Goal: Task Accomplishment & Management: Manage account settings

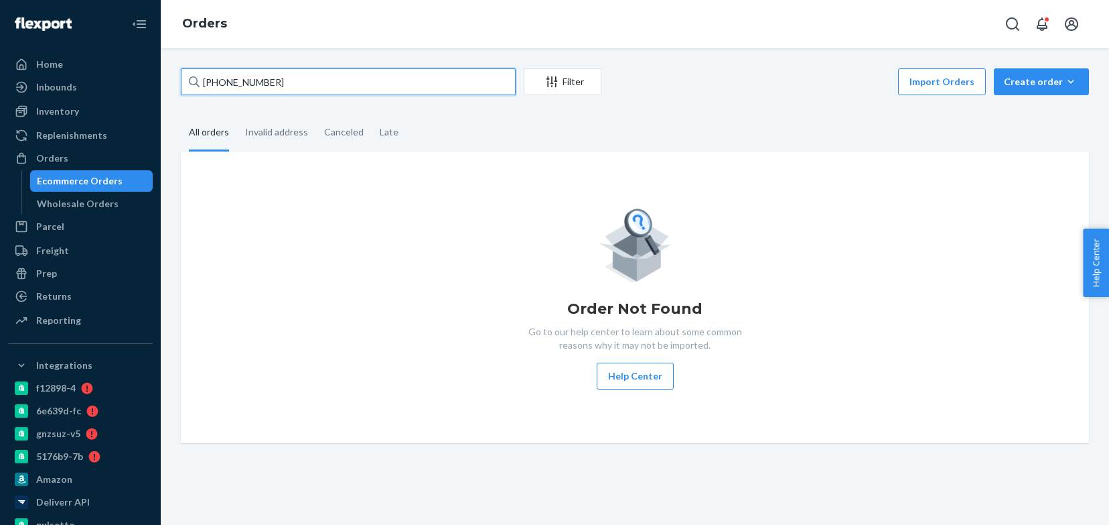
click at [309, 87] on input "+14167467070" at bounding box center [348, 81] width 335 height 27
paste input "4128543"
type input "4128543"
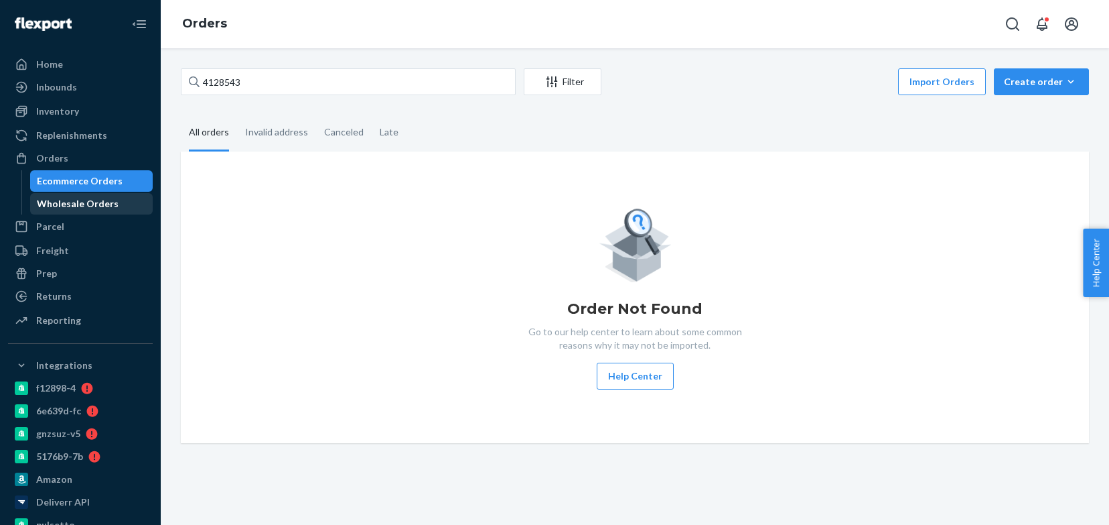
drag, startPoint x: 98, startPoint y: 204, endPoint x: 93, endPoint y: 194, distance: 11.1
click at [98, 204] on div "Wholesale Orders" at bounding box center [78, 203] width 82 height 13
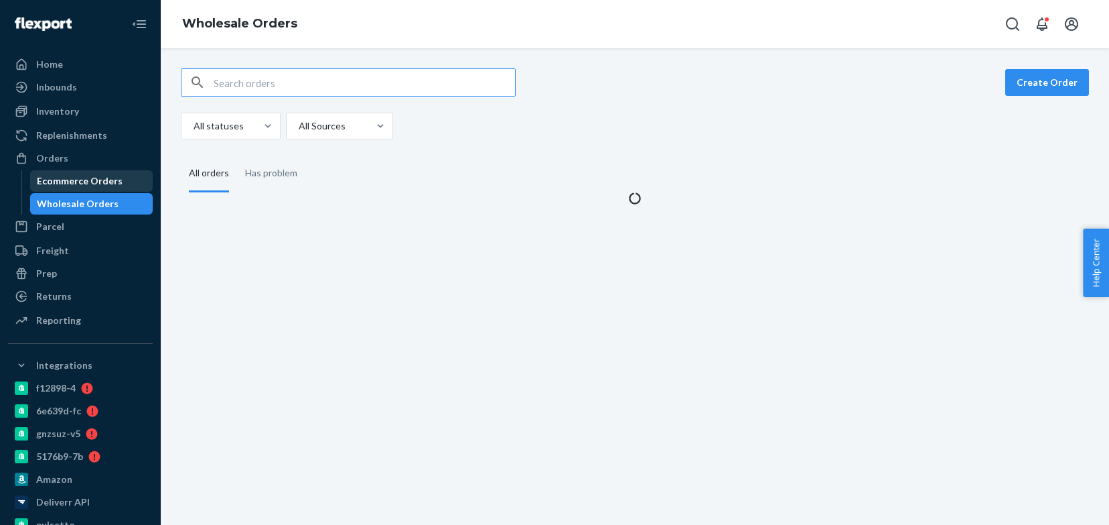
click at [88, 184] on div "Ecommerce Orders" at bounding box center [80, 180] width 86 height 13
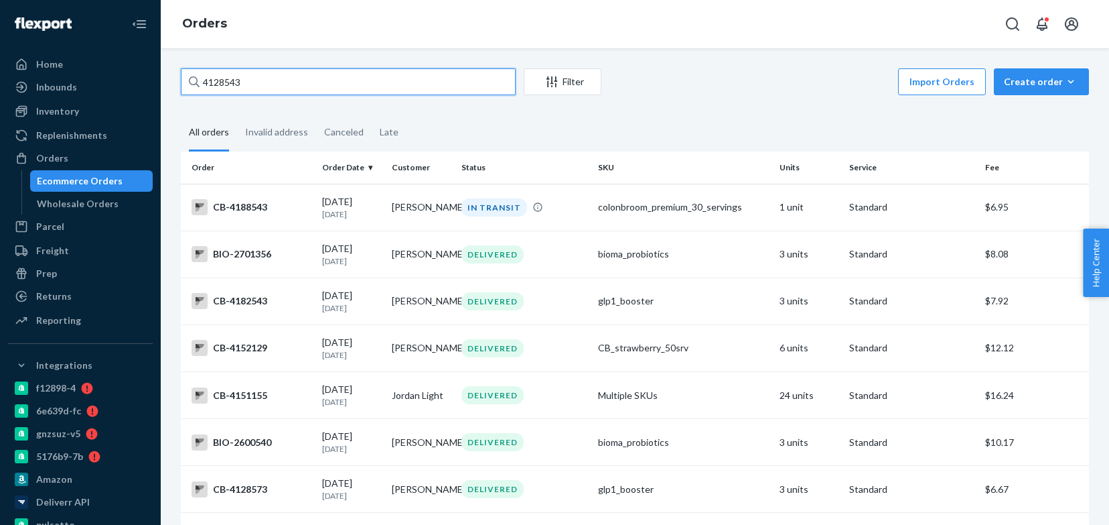
click at [271, 82] on input "4128543" at bounding box center [348, 81] width 335 height 27
paste input "2"
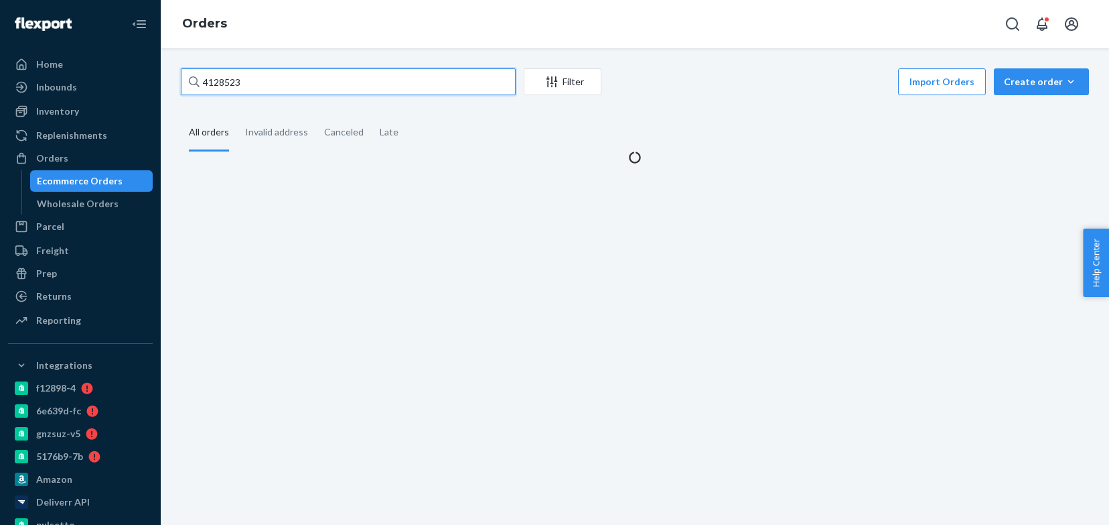
type input "4128523"
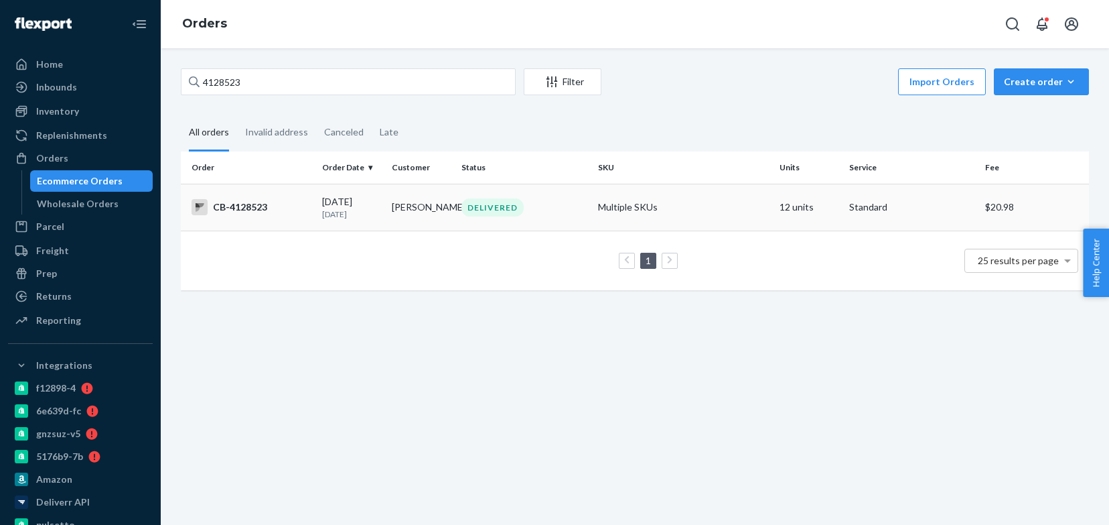
click at [352, 213] on p "18 days ago" at bounding box center [351, 213] width 59 height 11
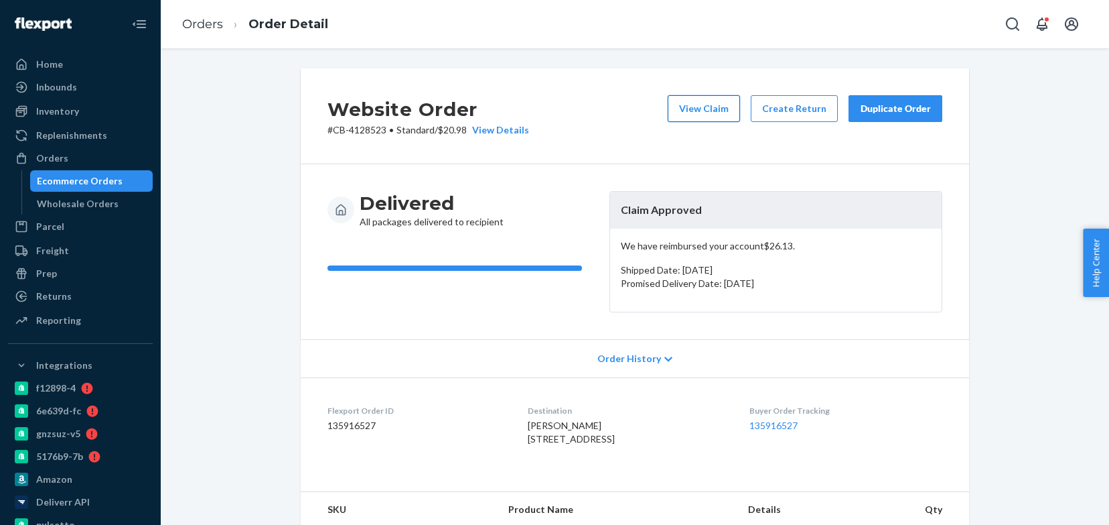
click at [721, 115] on button "View Claim" at bounding box center [704, 108] width 72 height 27
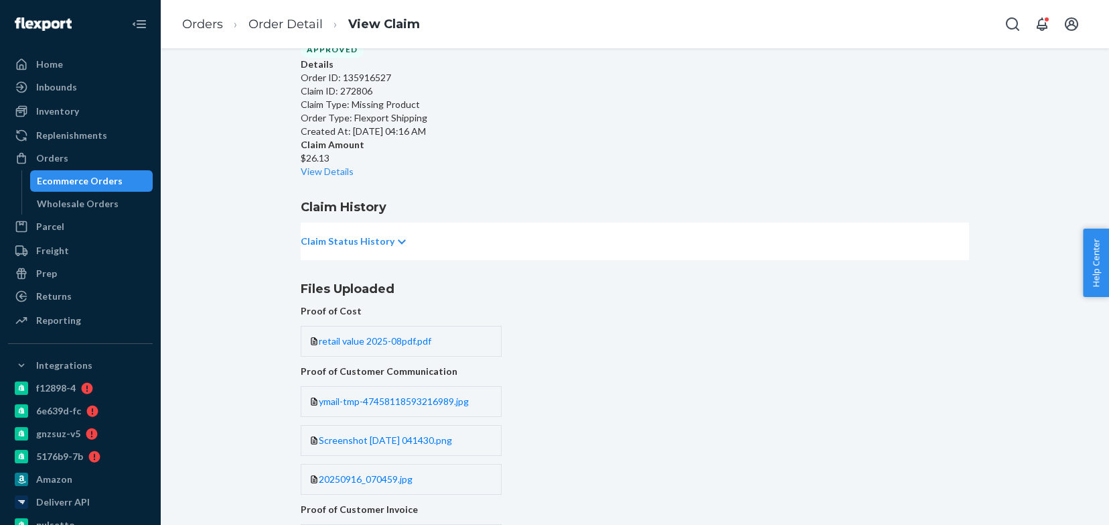
scroll to position [64, 0]
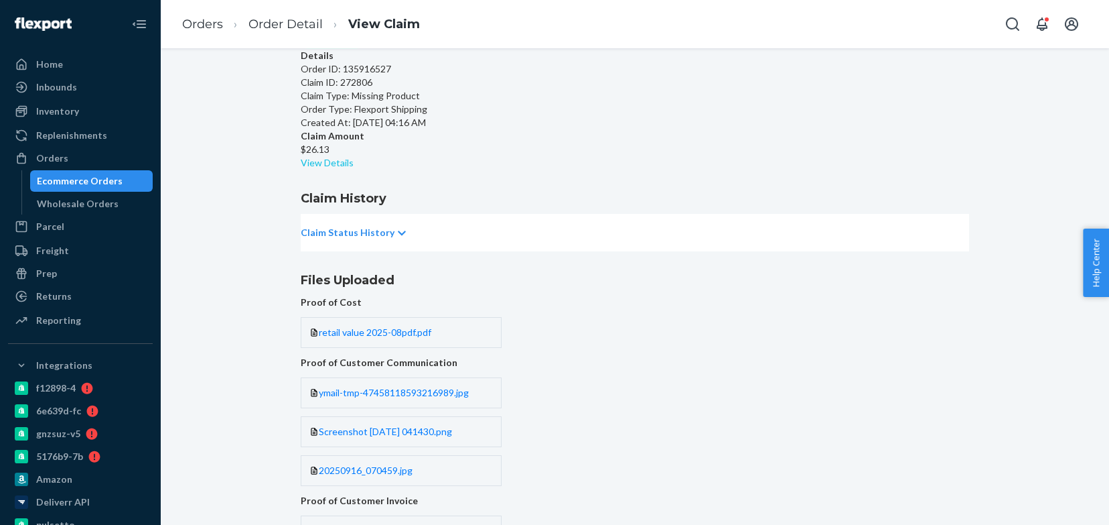
click at [354, 157] on link "View Details" at bounding box center [327, 162] width 53 height 11
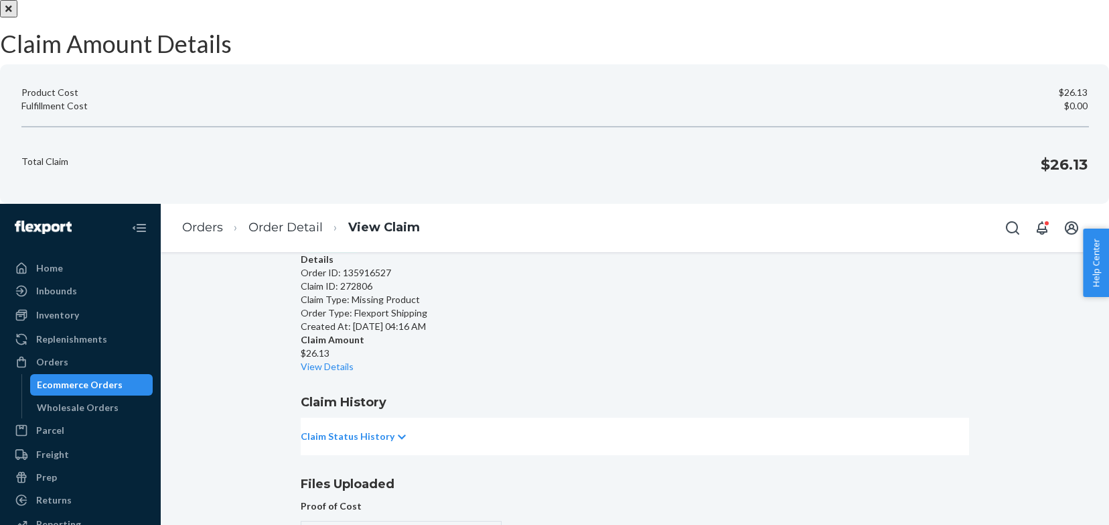
click at [12, 12] on icon "Close" at bounding box center [8, 8] width 7 height 7
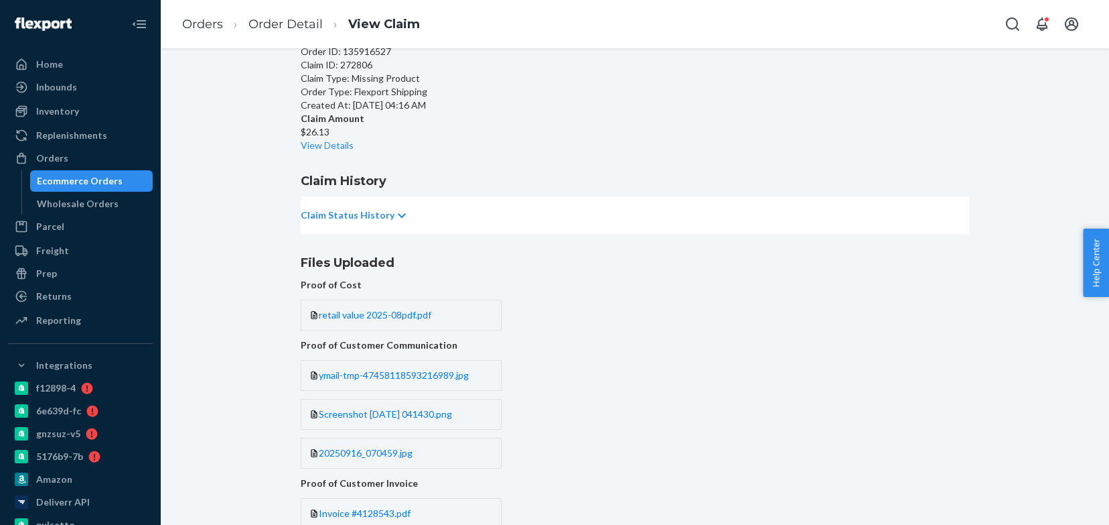
scroll to position [0, 0]
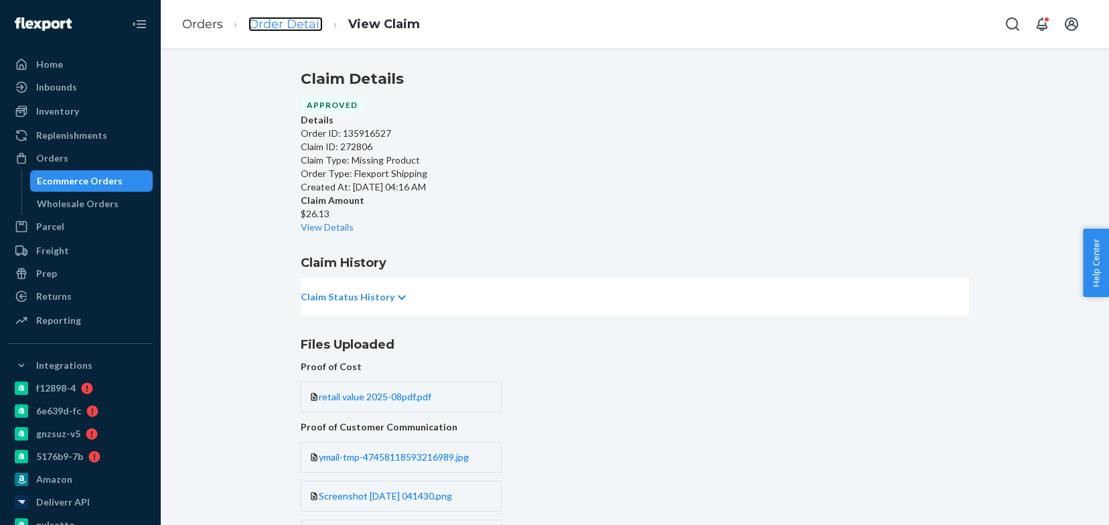
click at [304, 25] on link "Order Detail" at bounding box center [286, 24] width 74 height 15
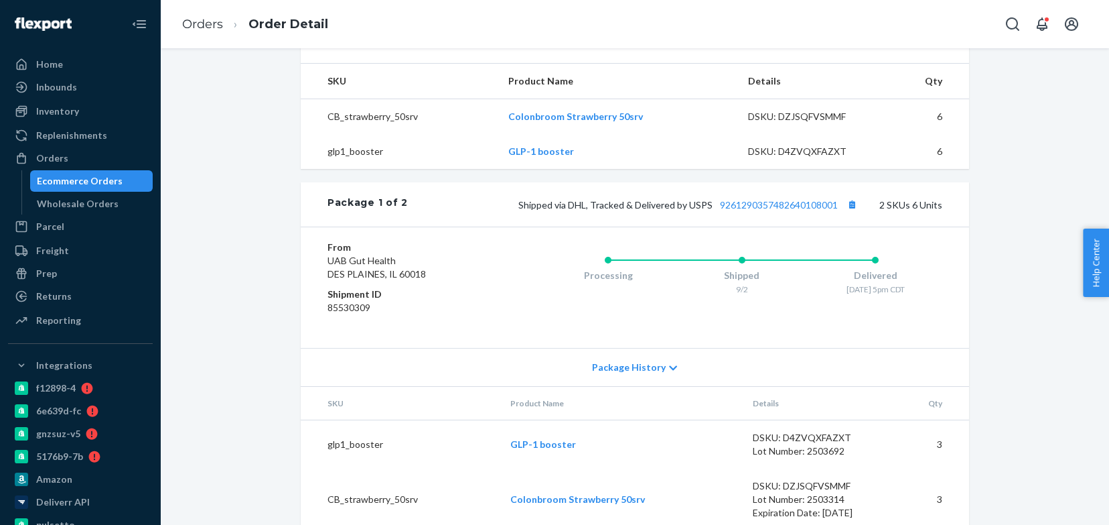
scroll to position [431, 0]
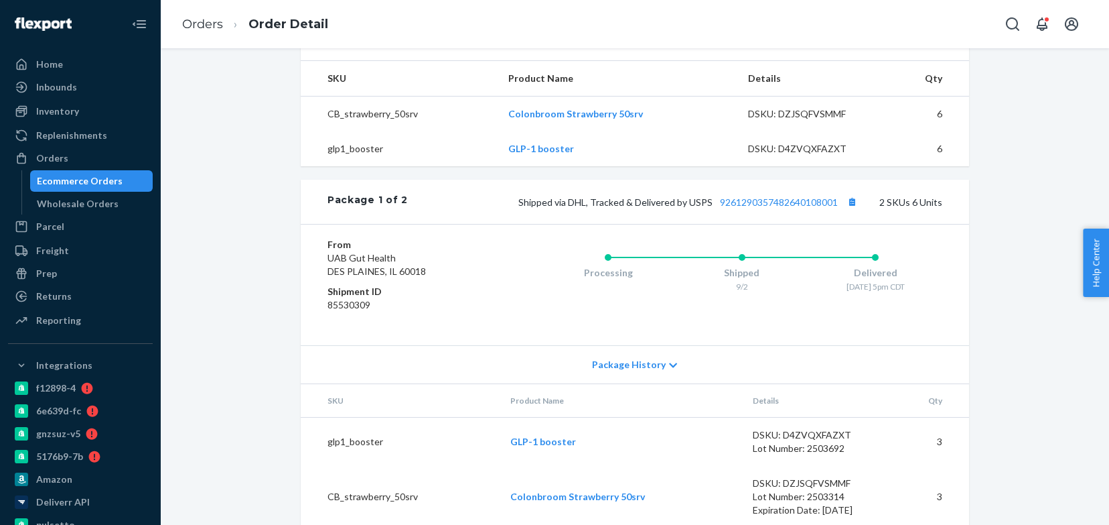
click at [108, 180] on div "Ecommerce Orders" at bounding box center [80, 180] width 86 height 13
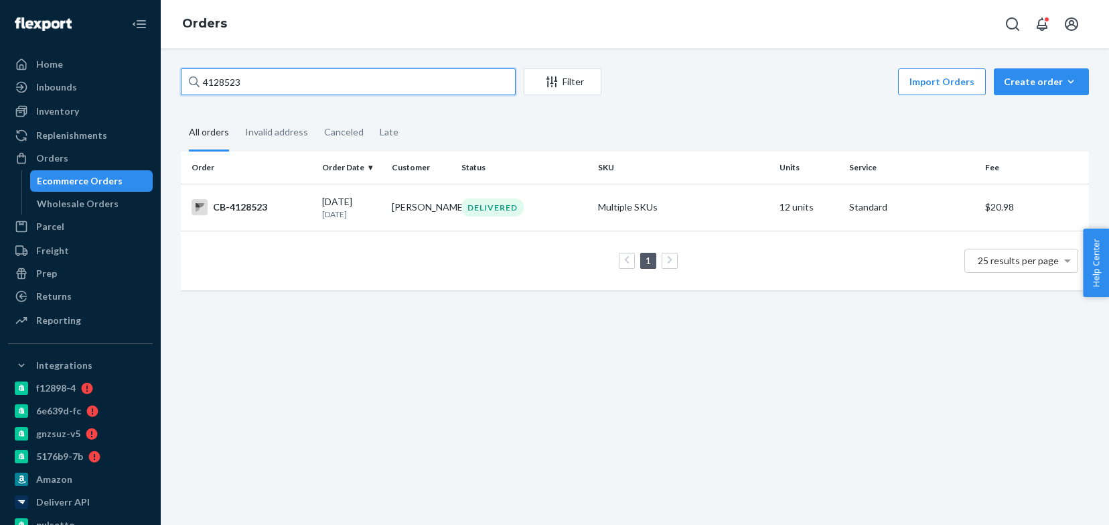
paste input "84996"
type input "4184996"
click at [348, 207] on div "09/14/2025 6 days ago" at bounding box center [351, 207] width 59 height 25
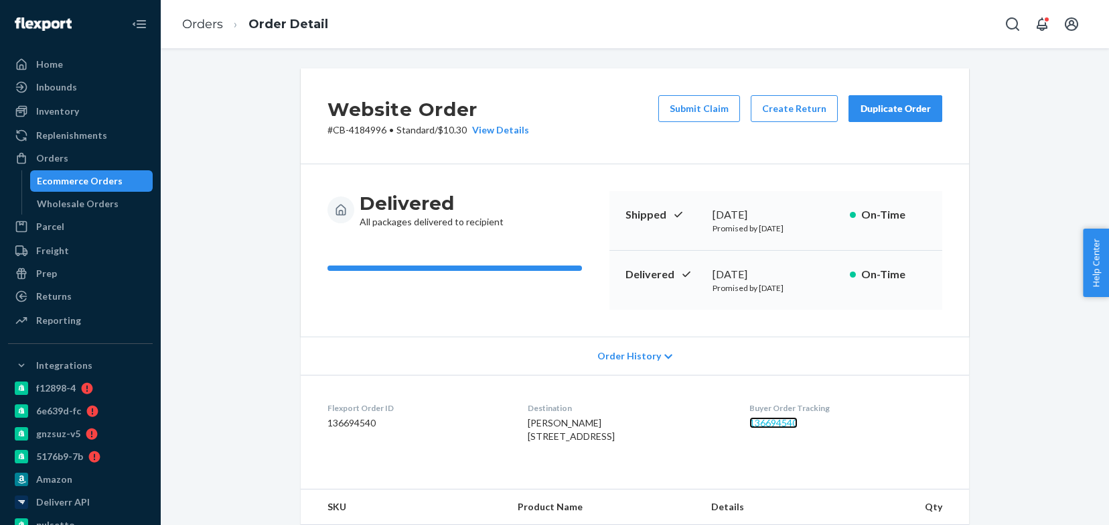
click at [798, 421] on link "136694540" at bounding box center [774, 422] width 48 height 11
click at [782, 111] on button "Create Return" at bounding box center [794, 108] width 87 height 27
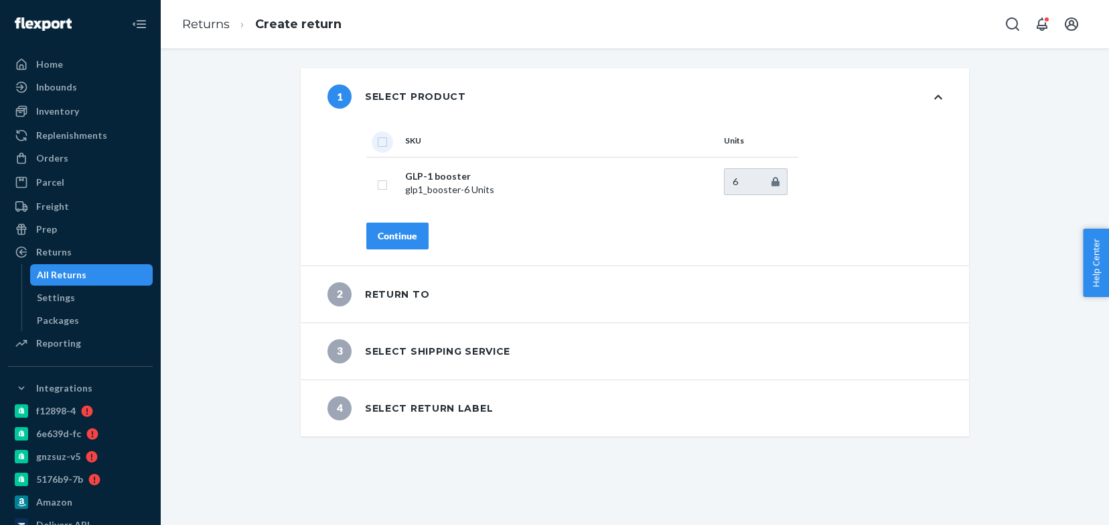
click at [383, 138] on input "checkbox" at bounding box center [382, 140] width 11 height 14
checkbox input "true"
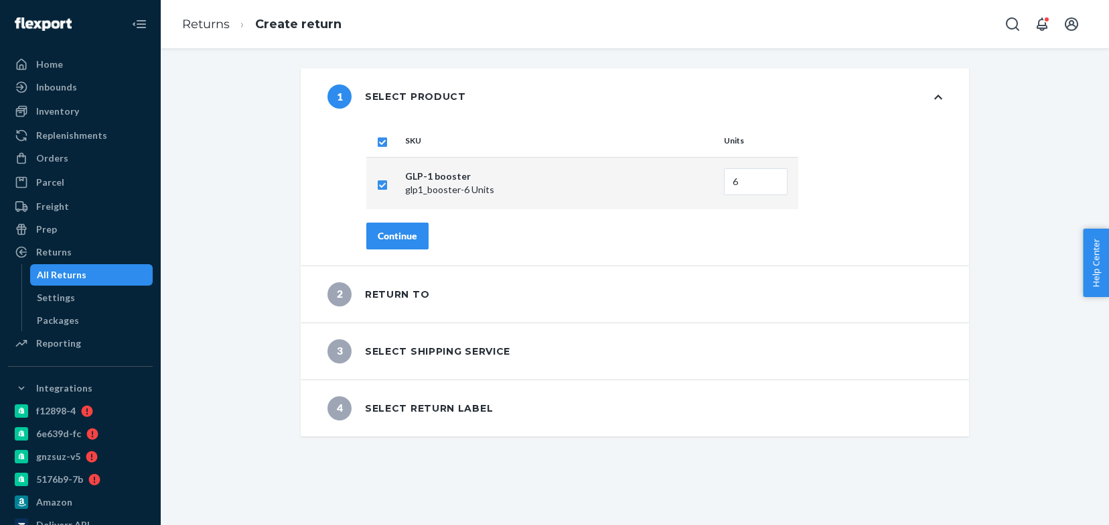
click at [399, 236] on div "Continue" at bounding box center [398, 235] width 40 height 13
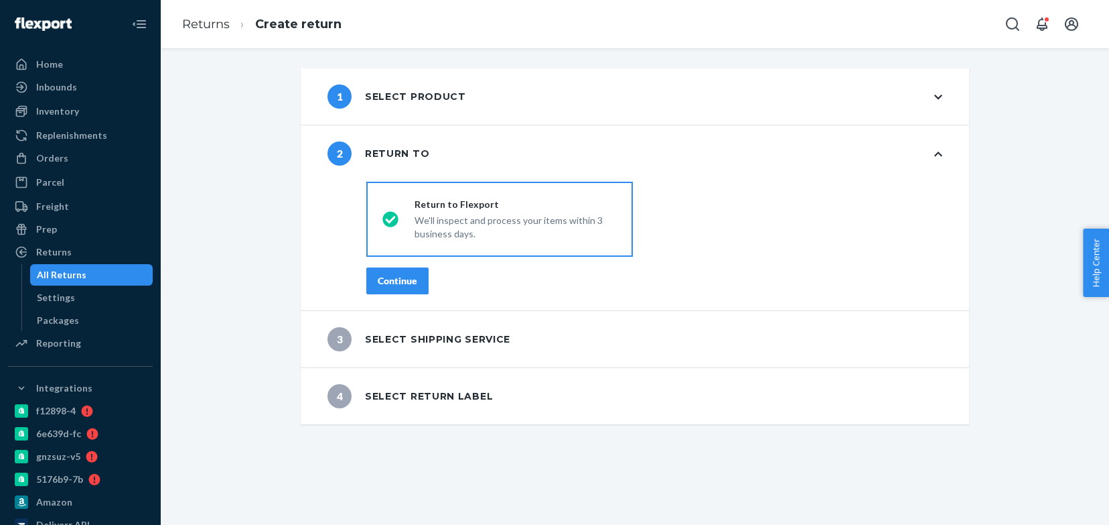
click at [408, 281] on div "Continue" at bounding box center [398, 280] width 40 height 13
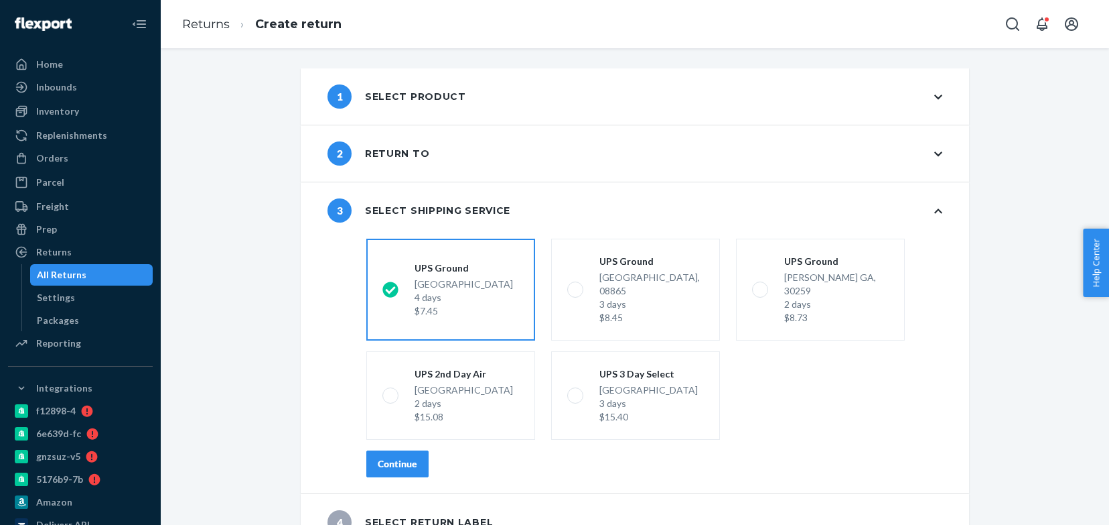
click at [403, 460] on button "Continue" at bounding box center [397, 463] width 62 height 27
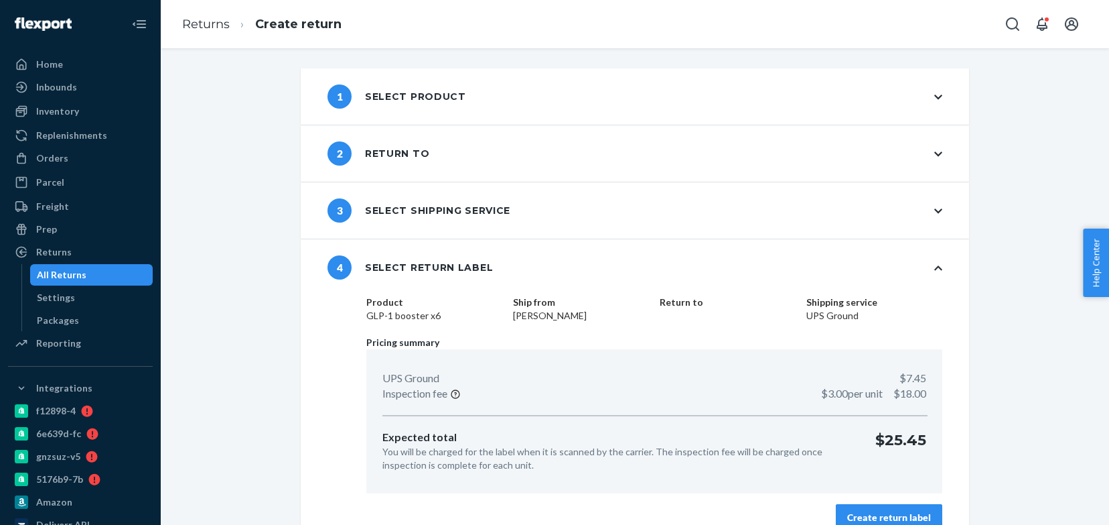
scroll to position [21, 0]
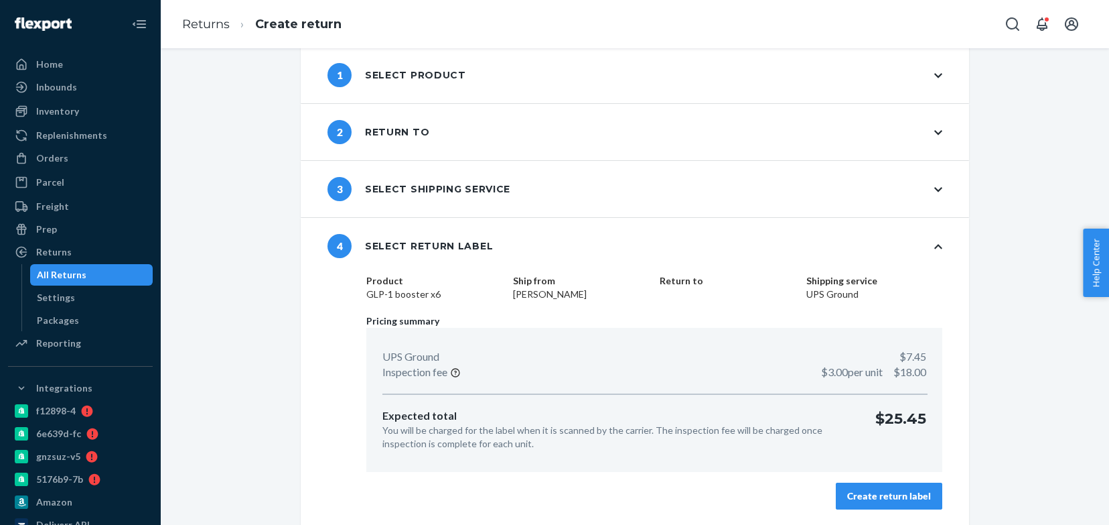
click at [899, 492] on div "Create return label" at bounding box center [889, 495] width 84 height 13
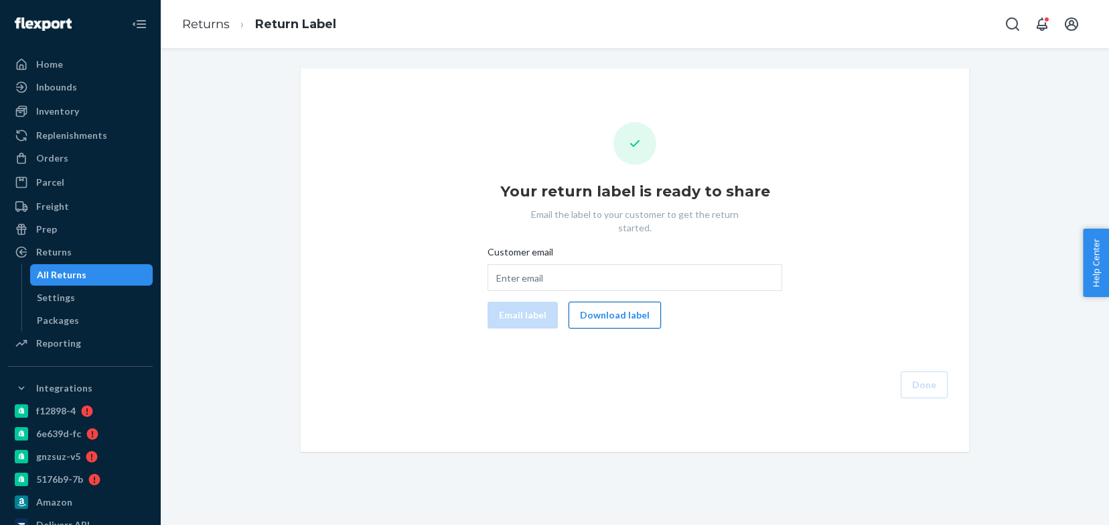
click at [617, 305] on button "Download label" at bounding box center [615, 314] width 92 height 27
click at [83, 161] on div "Orders" at bounding box center [80, 158] width 142 height 19
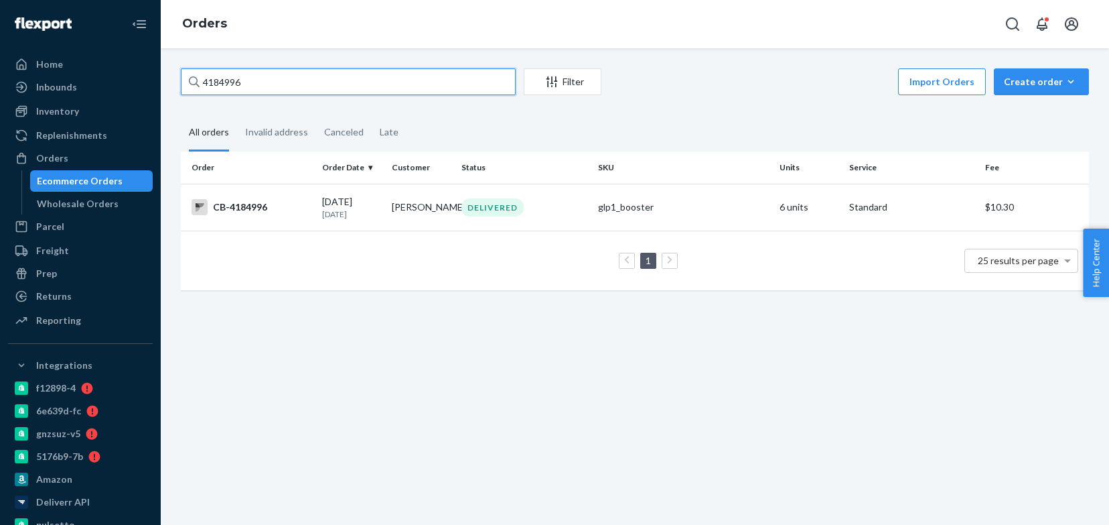
paste input "3993131"
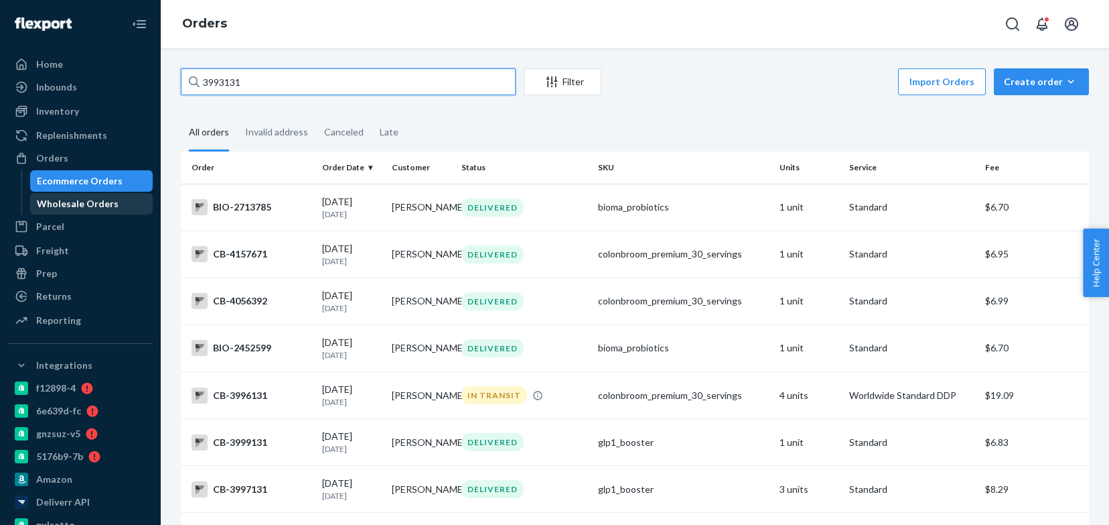
type input "3993131"
drag, startPoint x: 108, startPoint y: 197, endPoint x: 100, endPoint y: 178, distance: 20.8
click at [108, 197] on div "Wholesale Orders" at bounding box center [78, 203] width 82 height 13
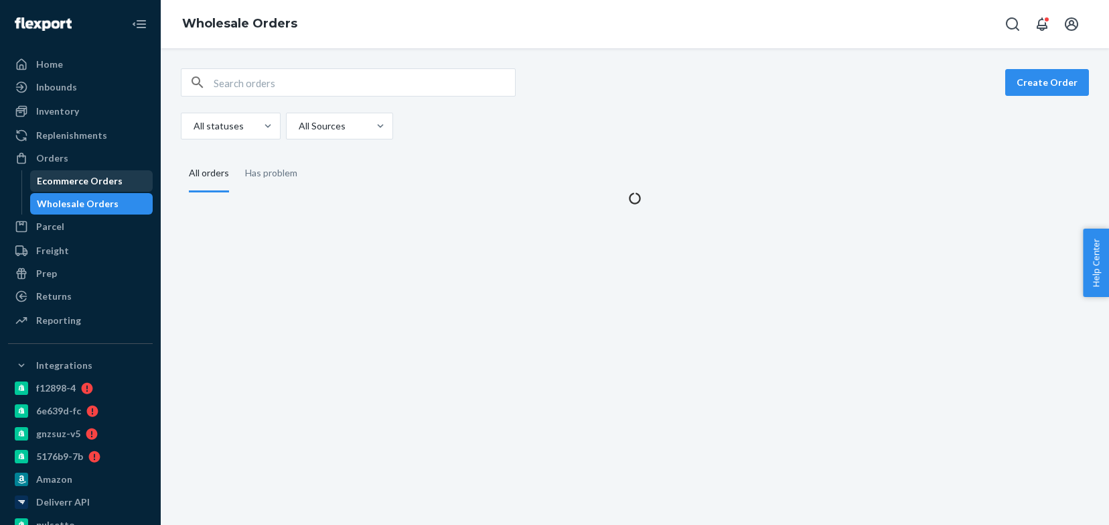
click at [100, 177] on div "Ecommerce Orders" at bounding box center [80, 180] width 86 height 13
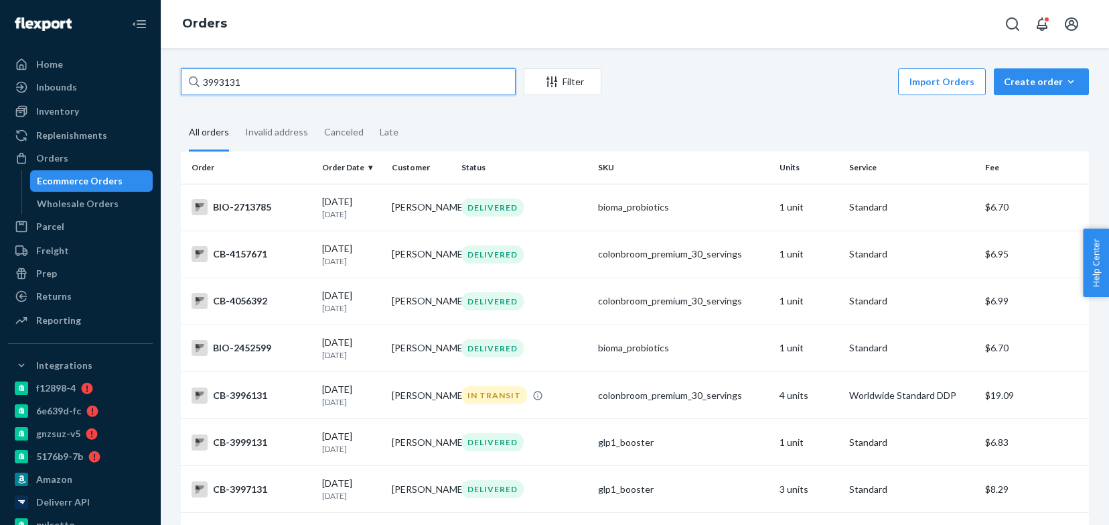
paste input "4197375"
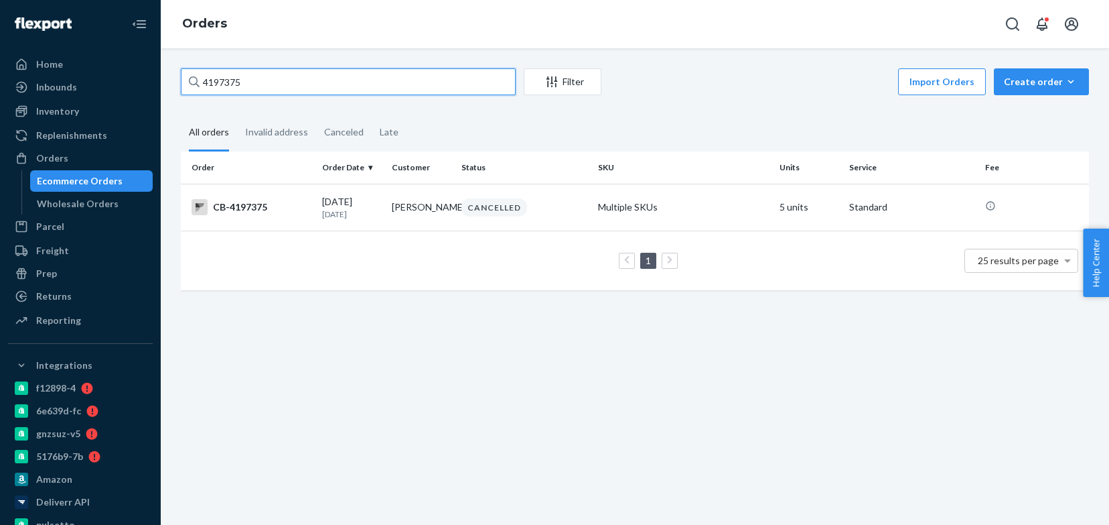
type input "4197375"
click at [105, 196] on div "Wholesale Orders" at bounding box center [91, 203] width 121 height 19
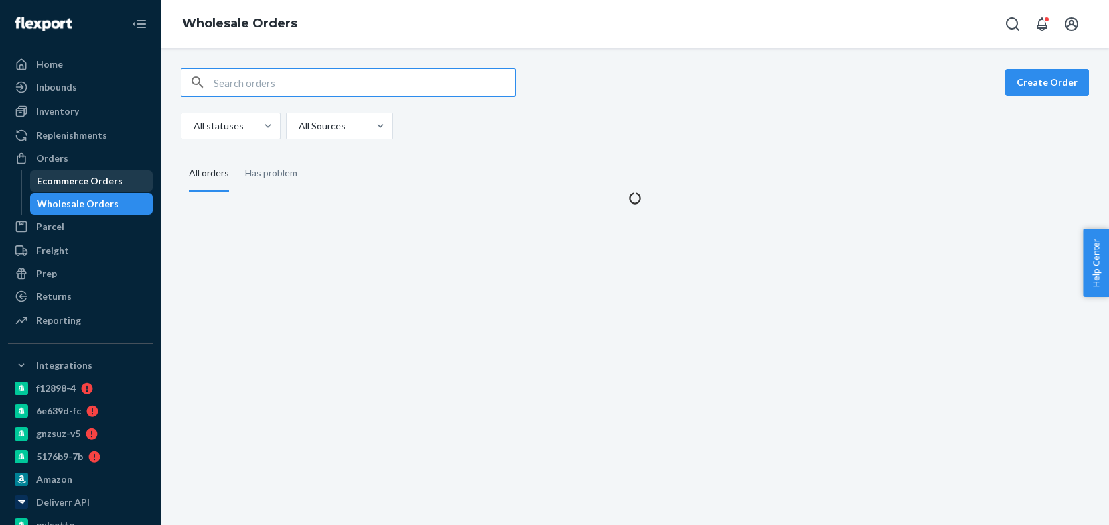
click at [110, 178] on div "Ecommerce Orders" at bounding box center [80, 180] width 86 height 13
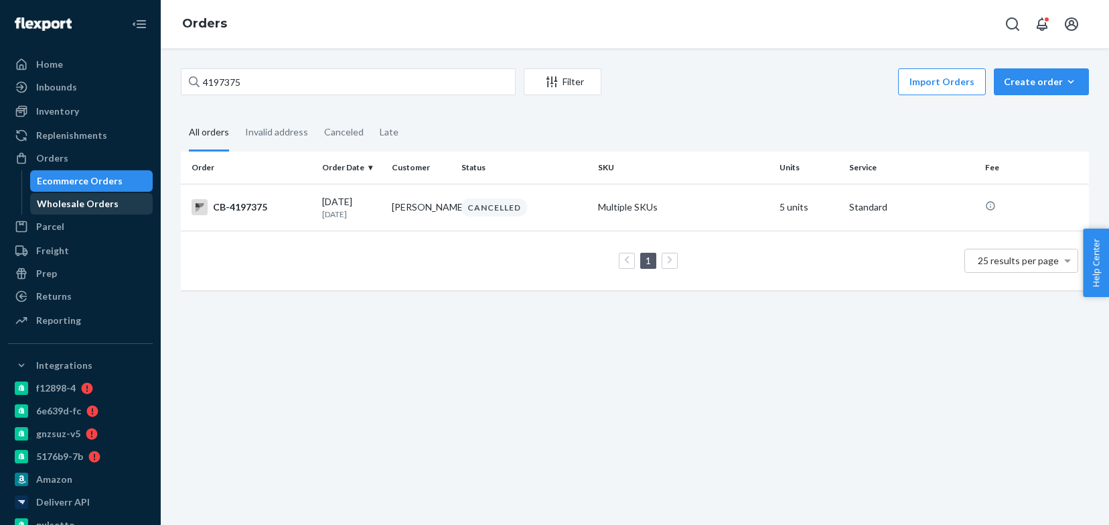
click at [92, 208] on div "Wholesale Orders" at bounding box center [78, 203] width 82 height 13
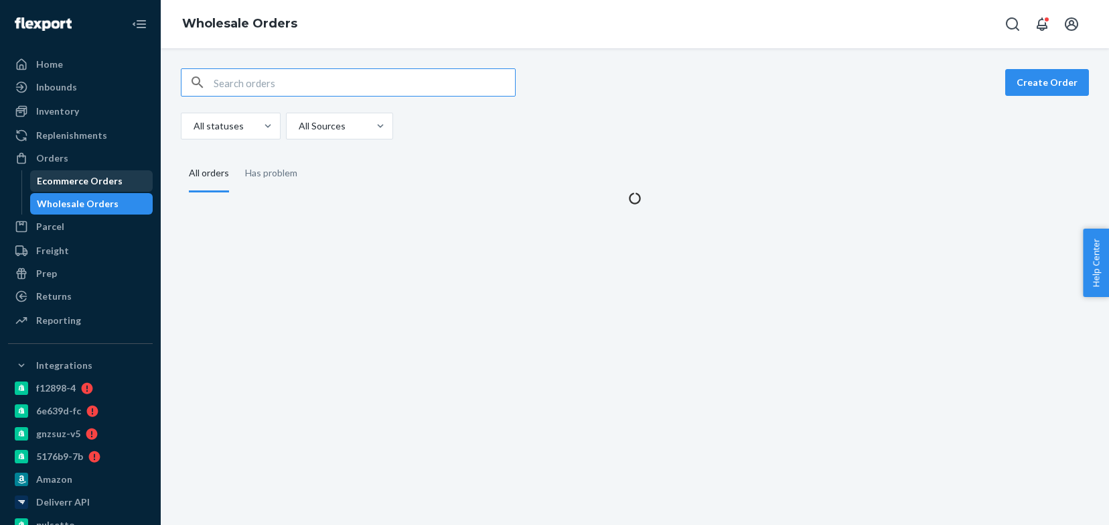
click at [100, 178] on div "Ecommerce Orders" at bounding box center [80, 180] width 86 height 13
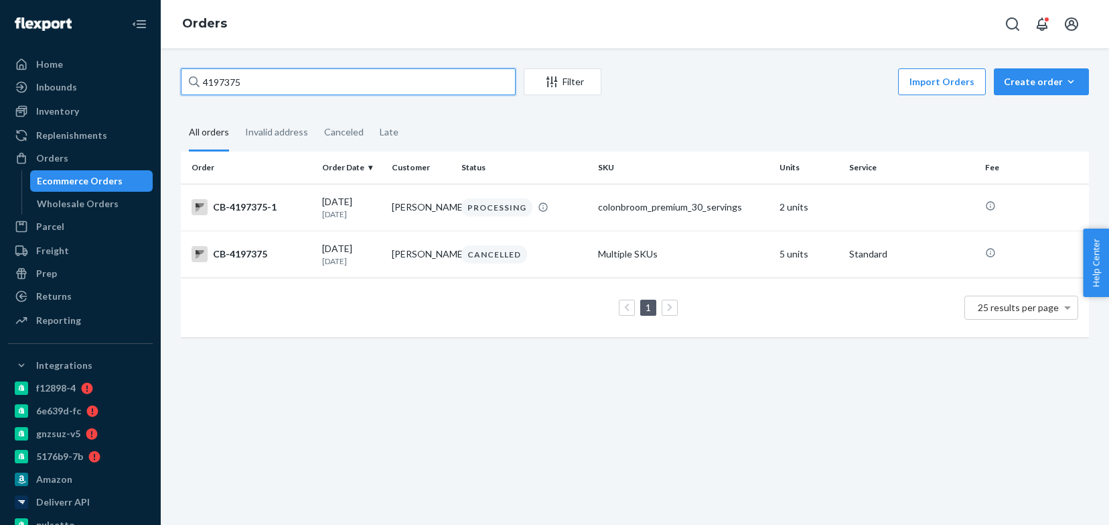
paste input "3570"
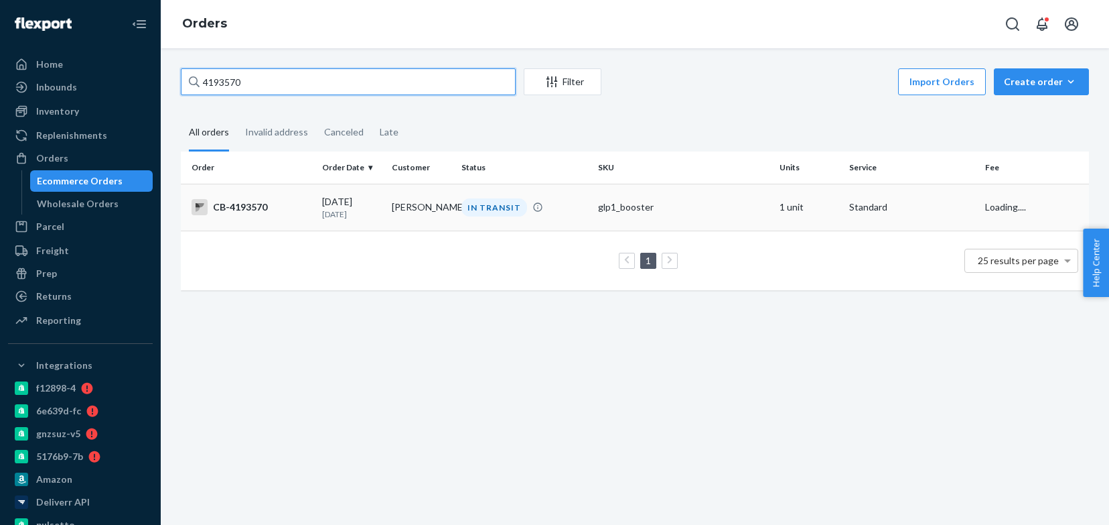
type input "4193570"
click at [300, 192] on td "CB-4193570" at bounding box center [249, 207] width 136 height 47
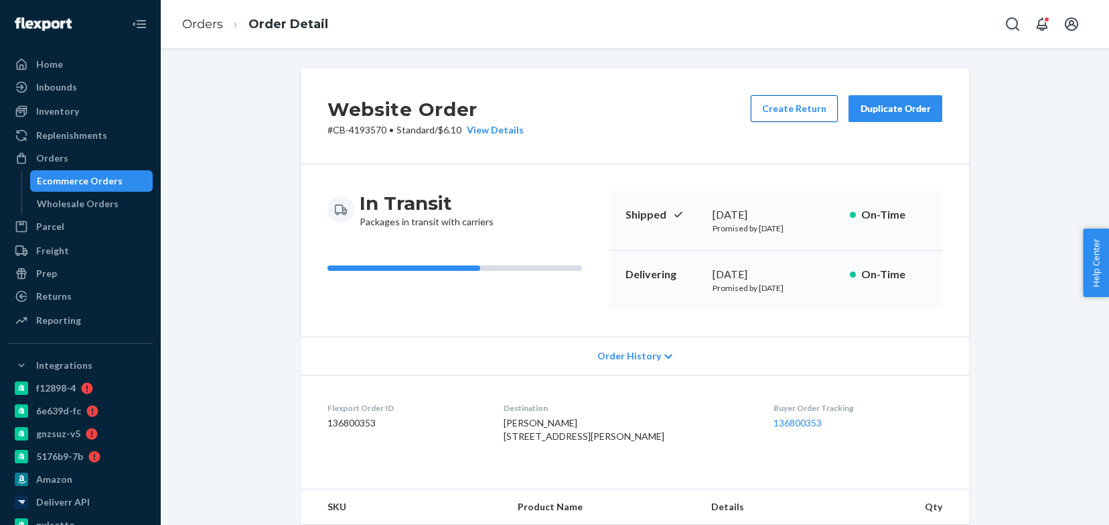
click at [791, 109] on button "Create Return" at bounding box center [794, 108] width 87 height 27
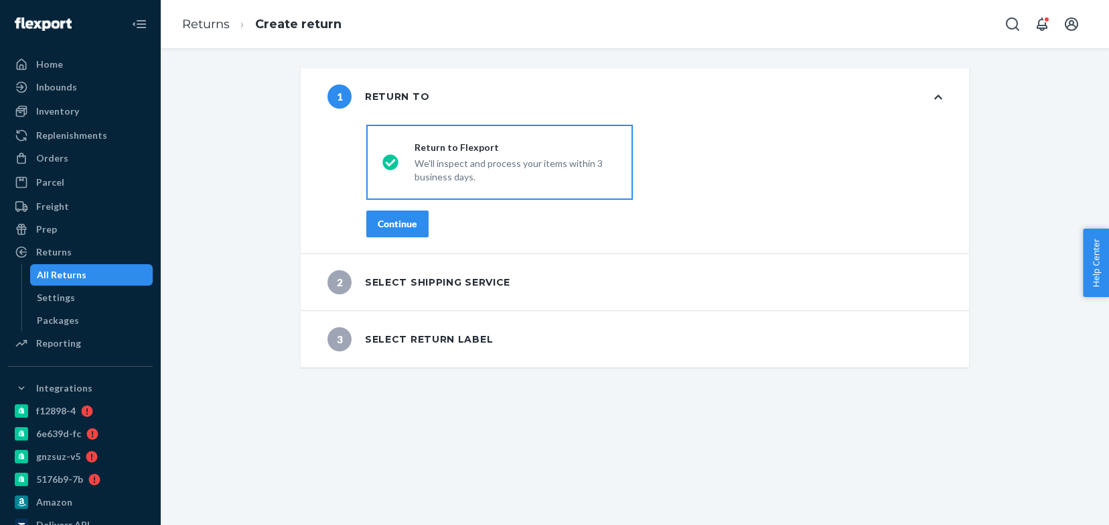
click at [401, 216] on button "Continue" at bounding box center [397, 223] width 62 height 27
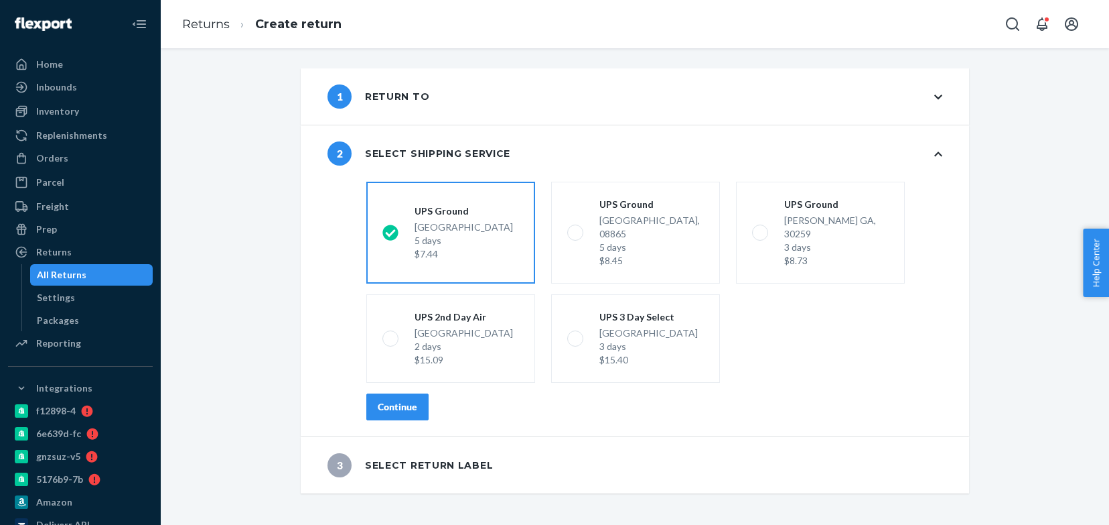
click at [407, 400] on button "Continue" at bounding box center [397, 406] width 62 height 27
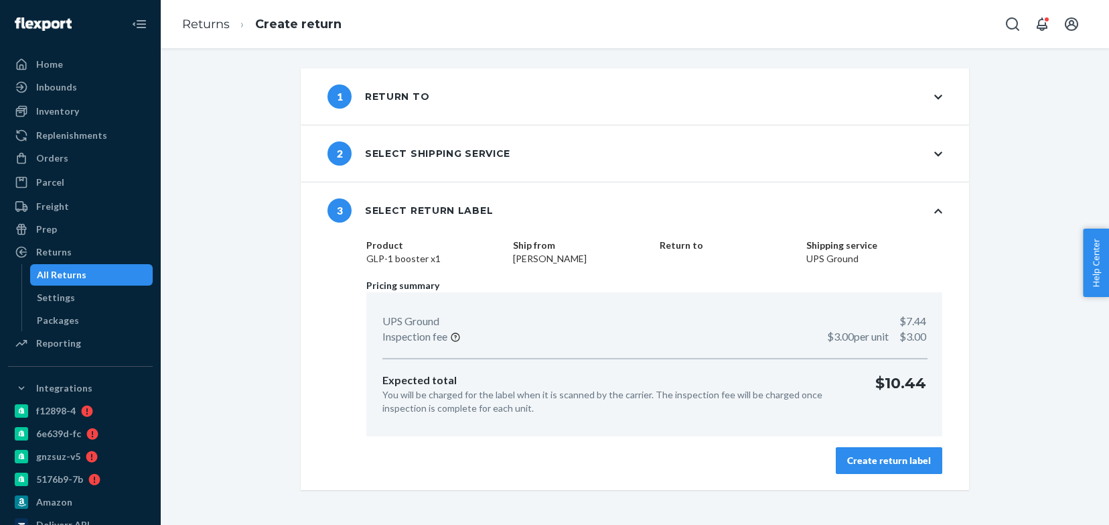
click at [864, 454] on div "Create return label" at bounding box center [889, 460] width 84 height 13
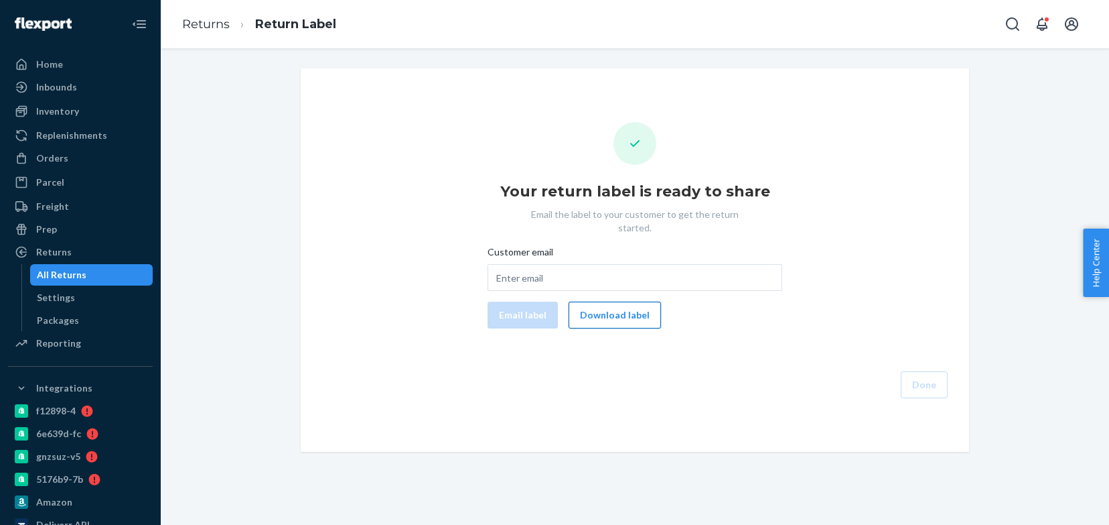
click at [621, 312] on button "Download label" at bounding box center [615, 314] width 92 height 27
click at [75, 158] on div "Orders" at bounding box center [80, 158] width 142 height 19
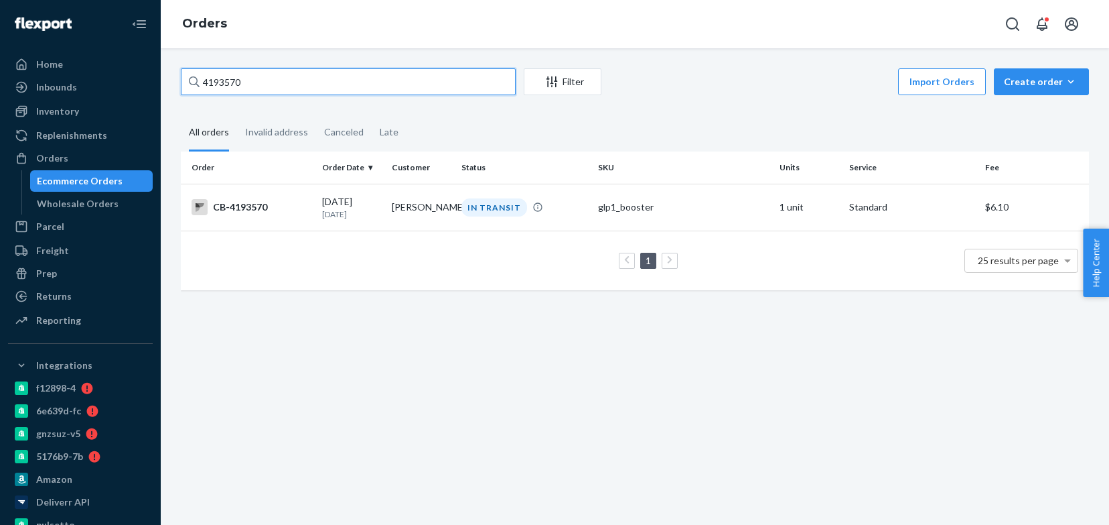
paste input "33478"
type input "4133478"
click at [343, 212] on p "17 days ago" at bounding box center [351, 213] width 59 height 11
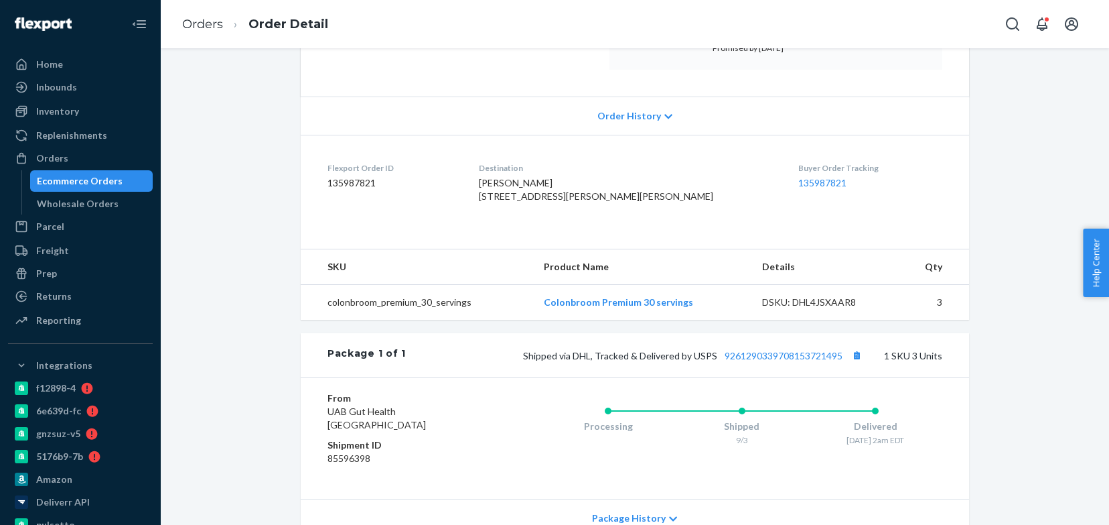
scroll to position [243, 0]
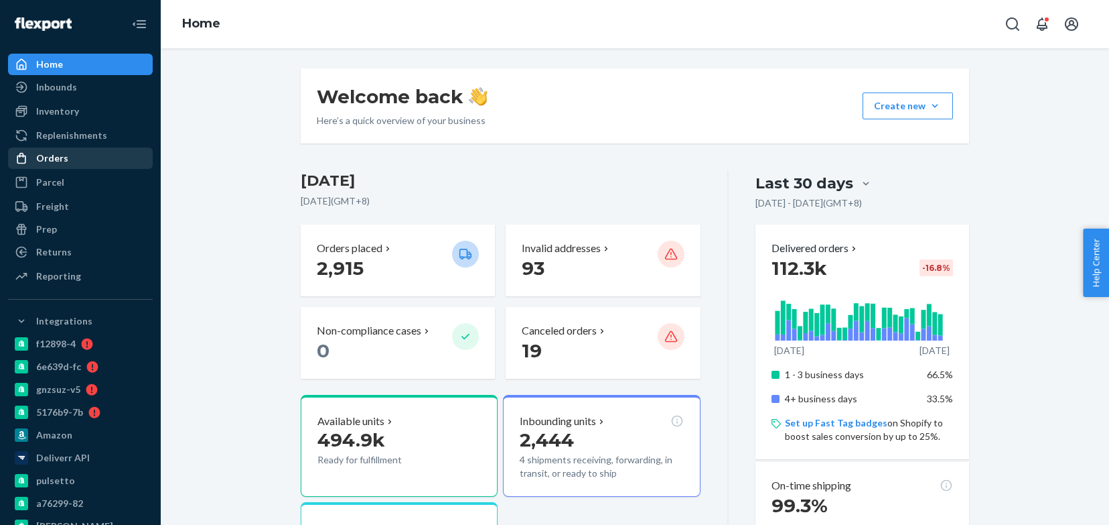
click at [60, 158] on div "Orders" at bounding box center [52, 157] width 32 height 13
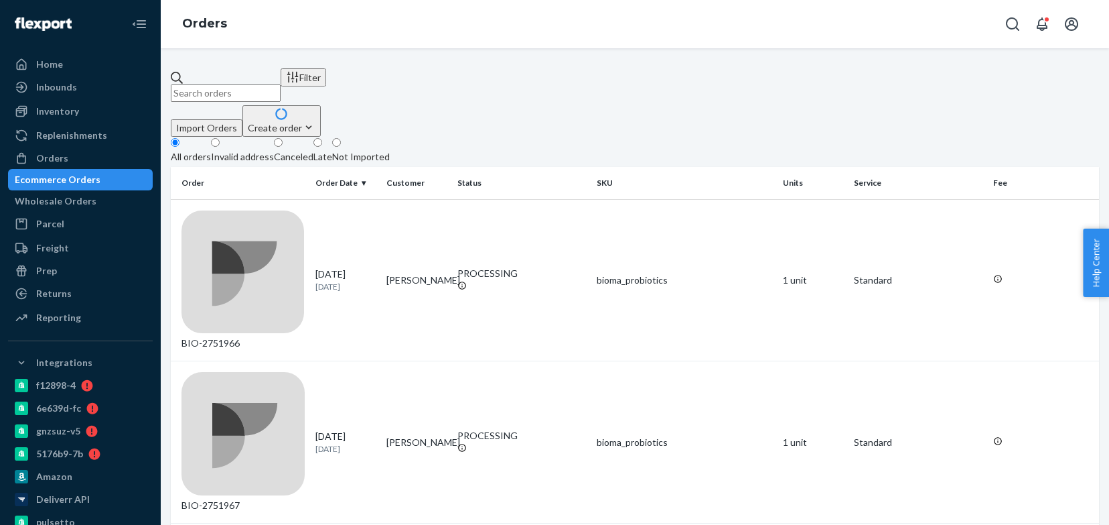
paste input "4192192"
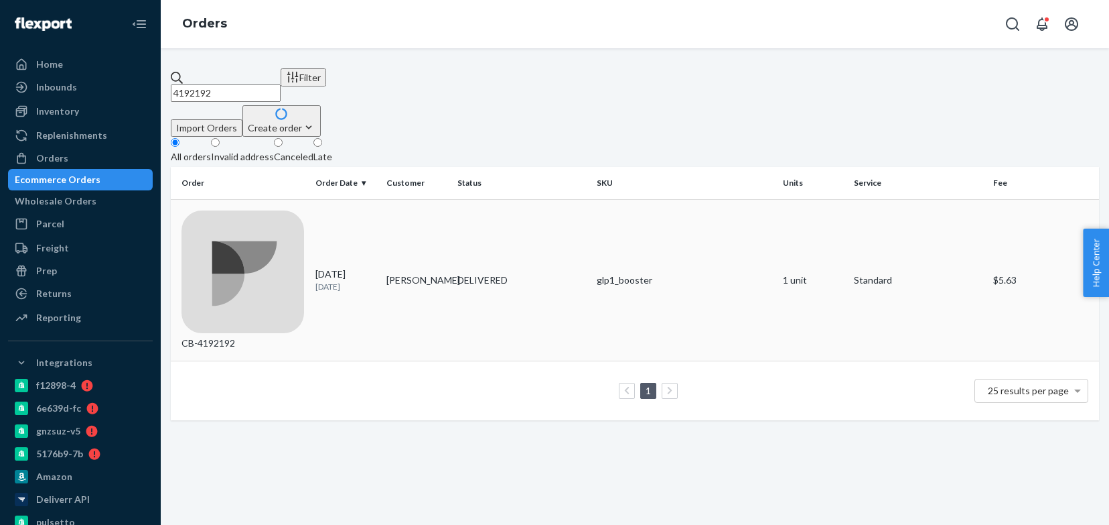
type input "4192192"
click at [350, 281] on p "[DATE]" at bounding box center [346, 286] width 60 height 11
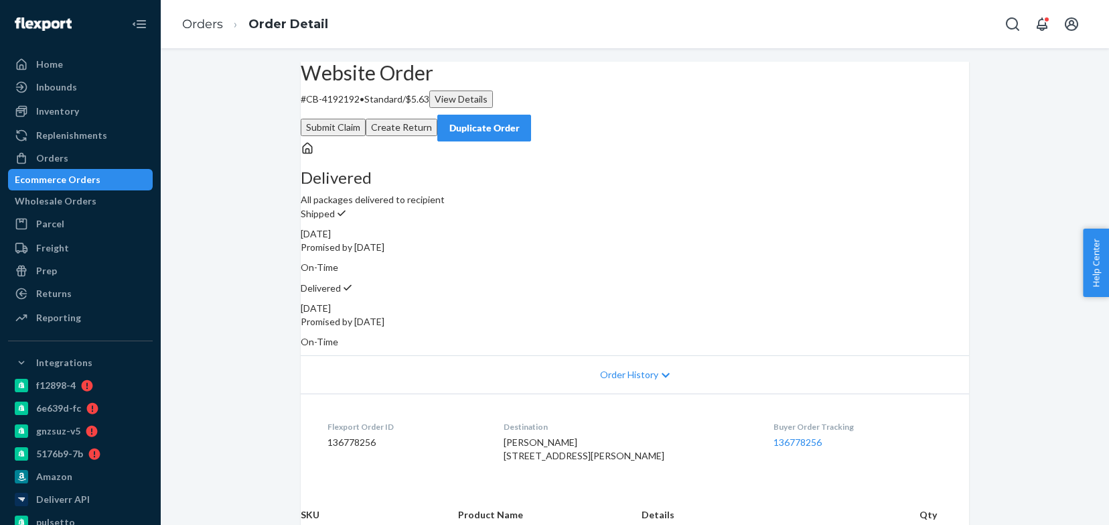
click at [437, 119] on button "Create Return" at bounding box center [402, 127] width 72 height 17
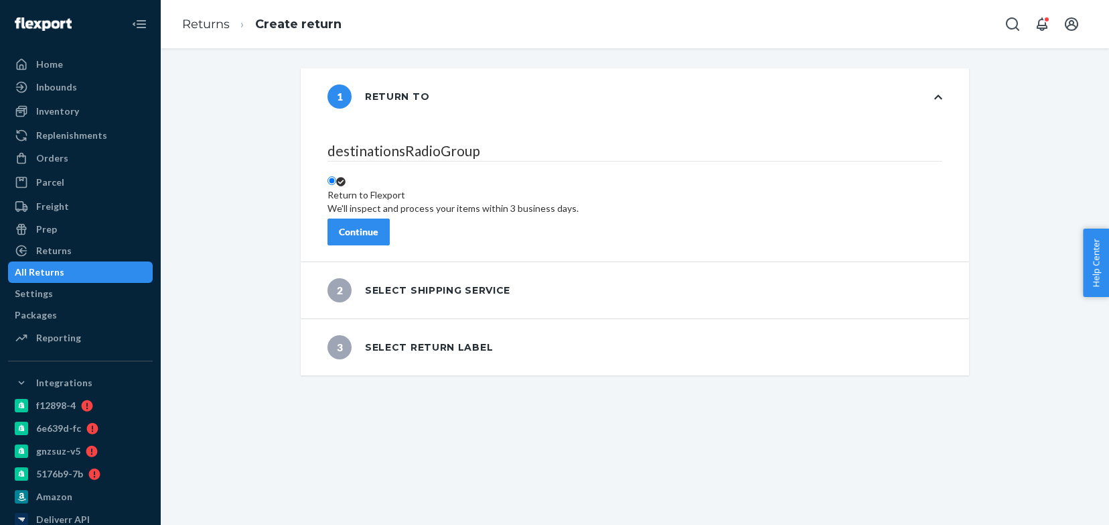
click at [379, 228] on div "Continue" at bounding box center [359, 231] width 40 height 13
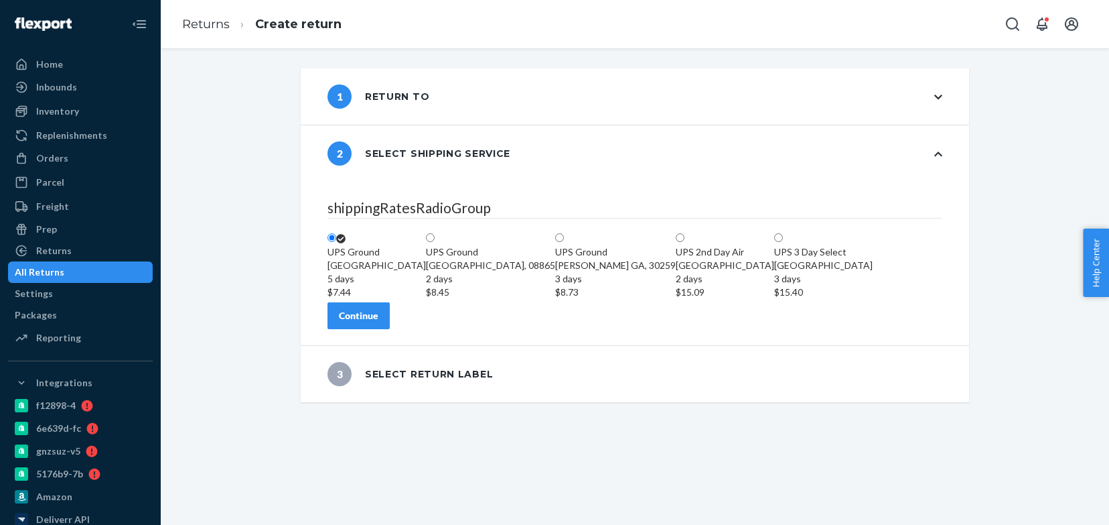
click at [379, 322] on div "Continue" at bounding box center [359, 315] width 40 height 13
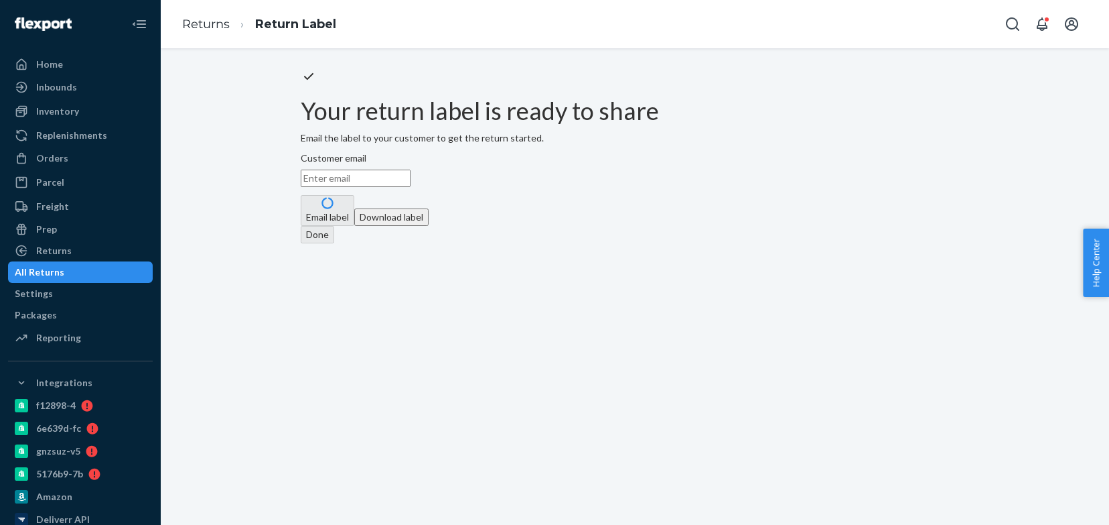
click at [429, 226] on button "Download label" at bounding box center [391, 216] width 74 height 17
click at [76, 160] on div "Orders" at bounding box center [80, 158] width 142 height 19
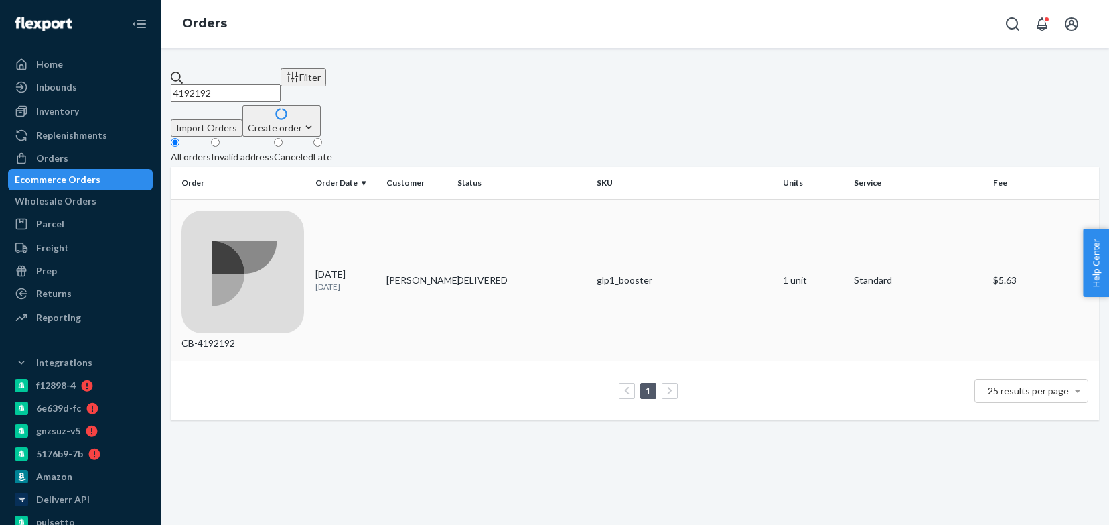
click at [375, 281] on p "[DATE]" at bounding box center [346, 286] width 60 height 11
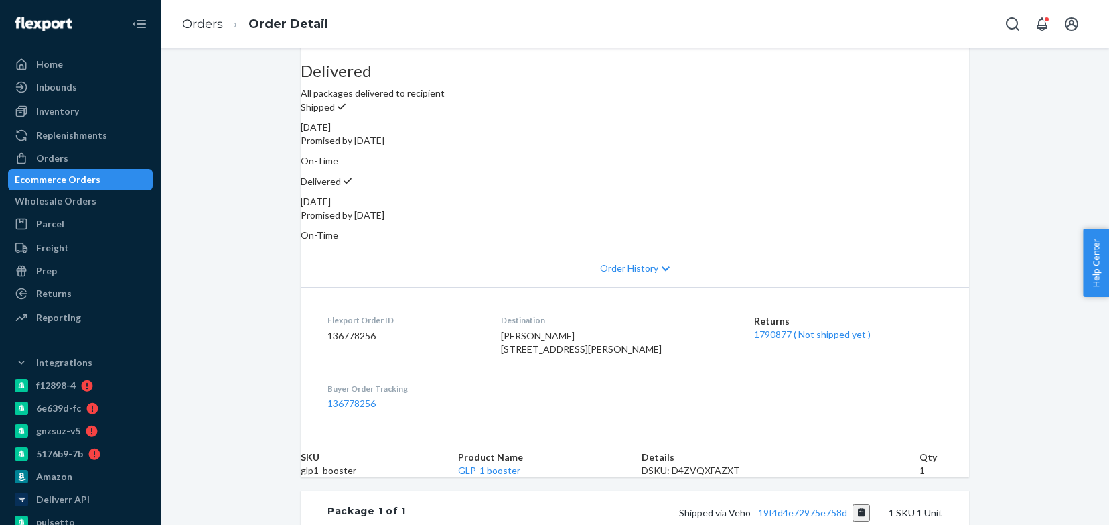
scroll to position [109, 0]
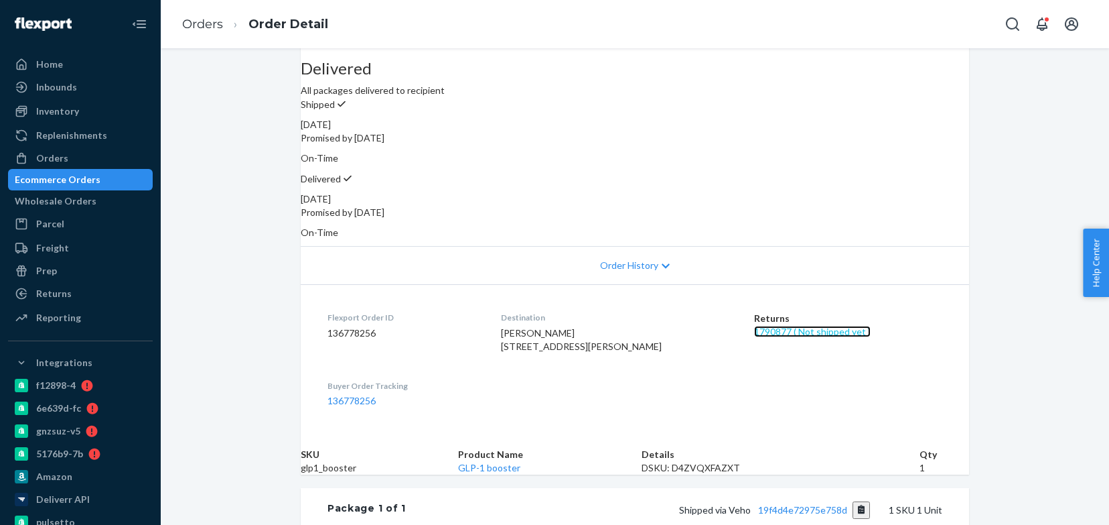
click at [809, 326] on link "1790877 ( Not shipped yet )" at bounding box center [812, 331] width 117 height 11
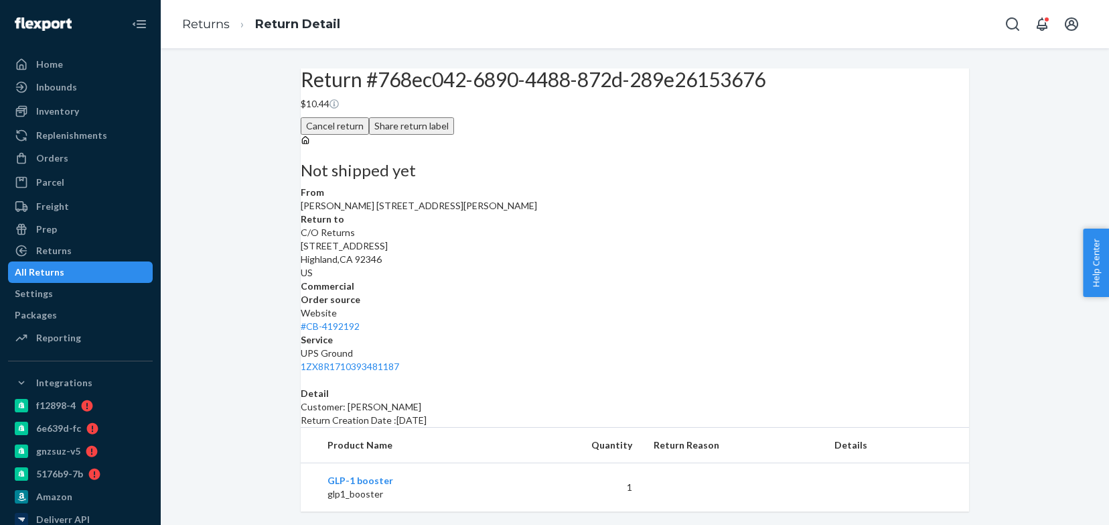
click at [454, 135] on button "Share return label" at bounding box center [411, 125] width 85 height 17
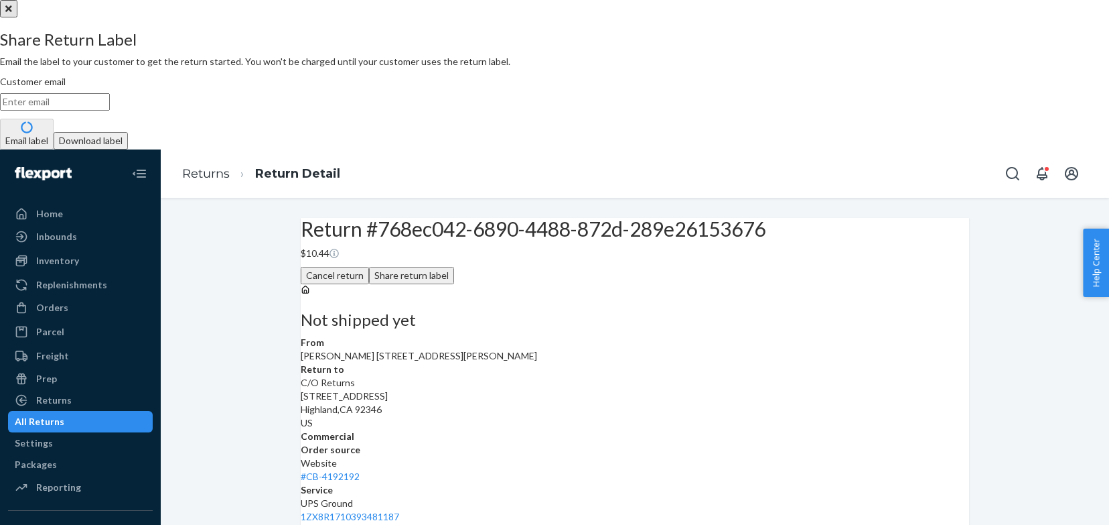
click at [128, 149] on button "Download label" at bounding box center [91, 140] width 74 height 17
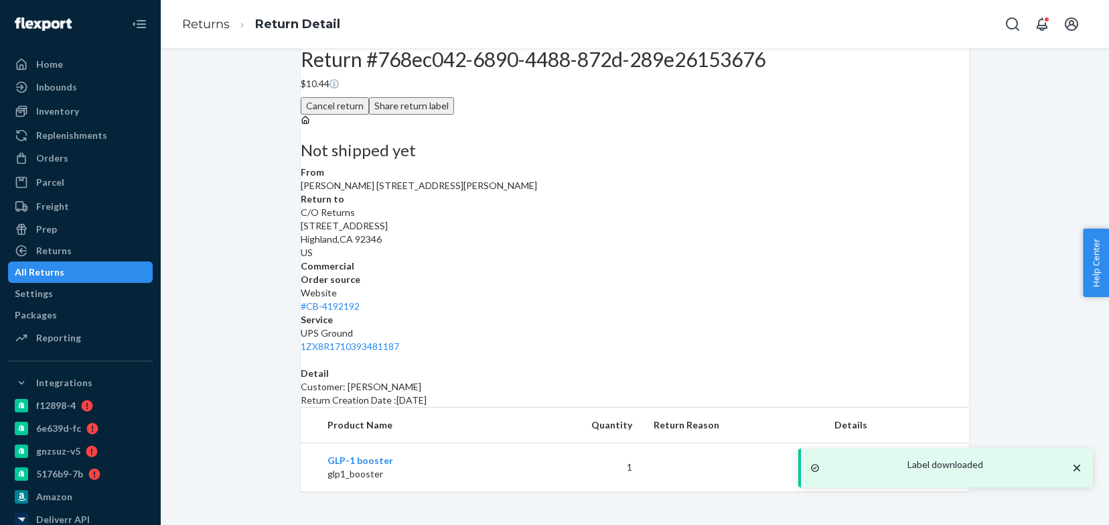
scroll to position [110, 0]
click at [705, 286] on div "Website # CB-4192192" at bounding box center [635, 299] width 669 height 27
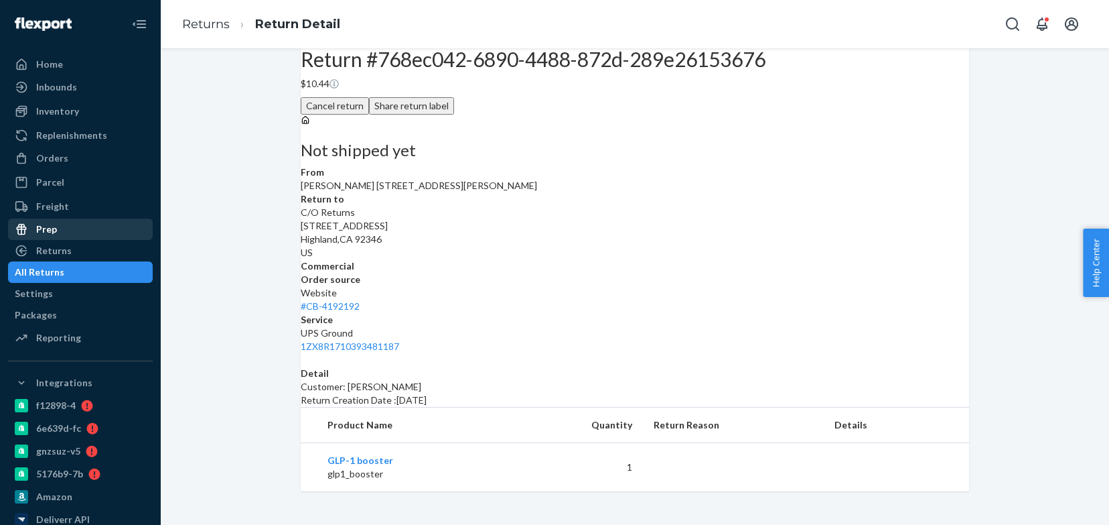
drag, startPoint x: 60, startPoint y: 273, endPoint x: 135, endPoint y: 224, distance: 89.2
click at [60, 273] on div "All Returns" at bounding box center [40, 271] width 50 height 13
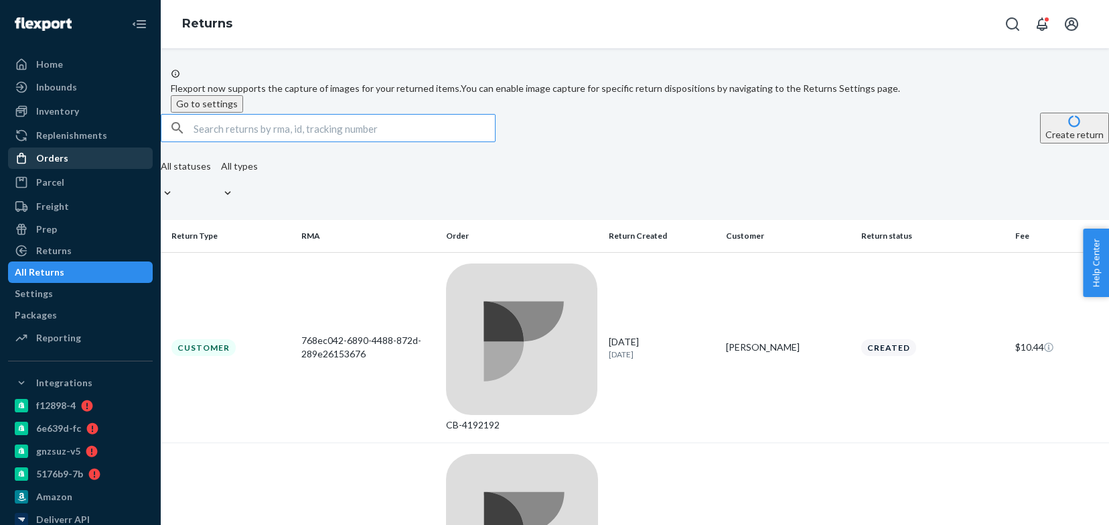
click at [76, 158] on div "Orders" at bounding box center [80, 158] width 142 height 19
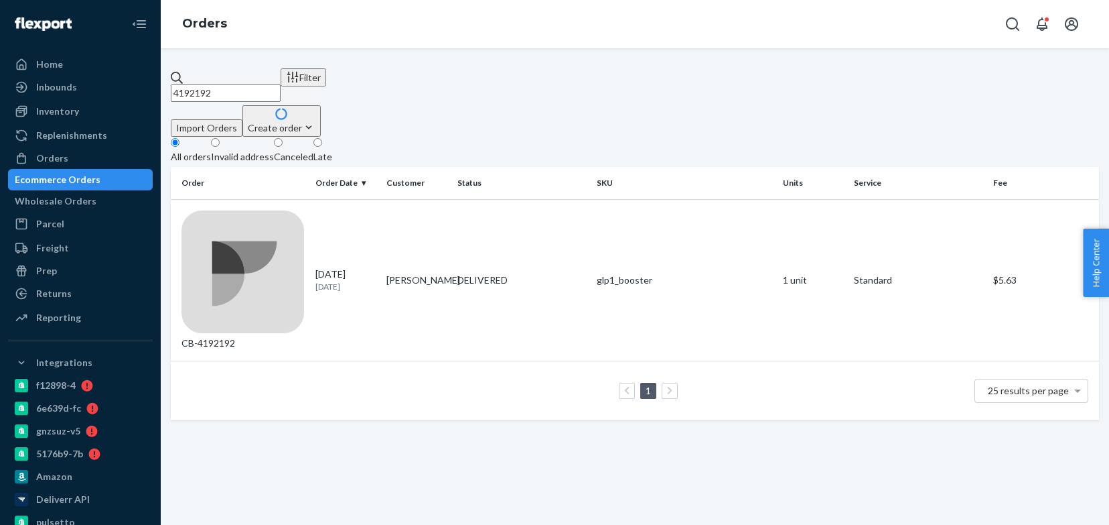
paste input "6631"
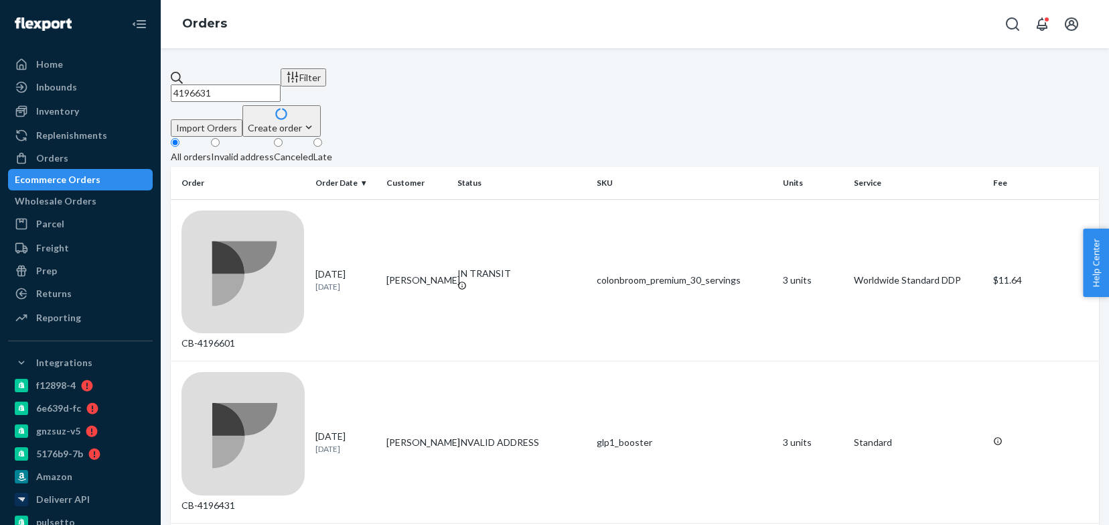
paste input "56469"
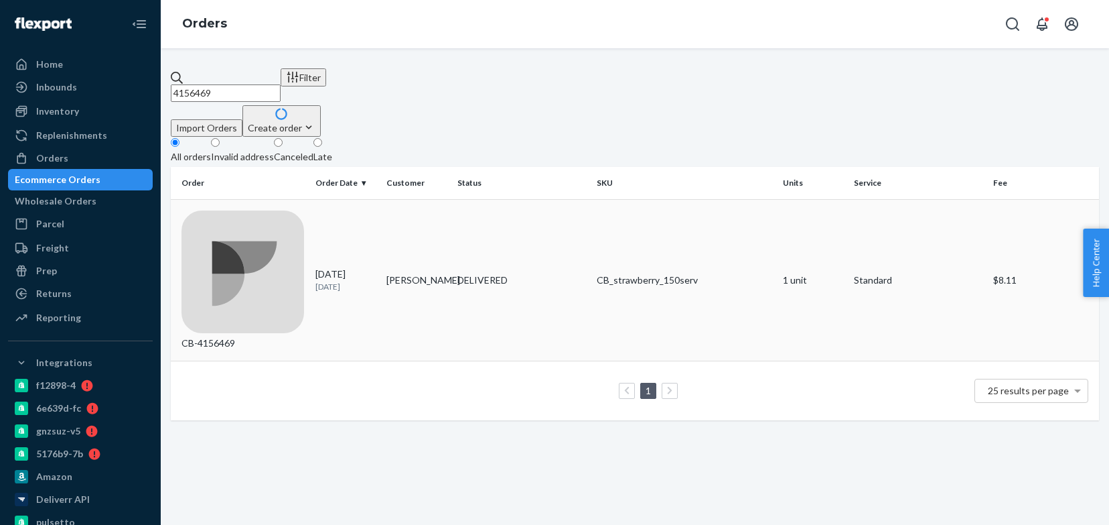
type input "4156469"
click at [481, 273] on div "DELIVERED" at bounding box center [522, 279] width 129 height 13
